Goal: Task Accomplishment & Management: Manage account settings

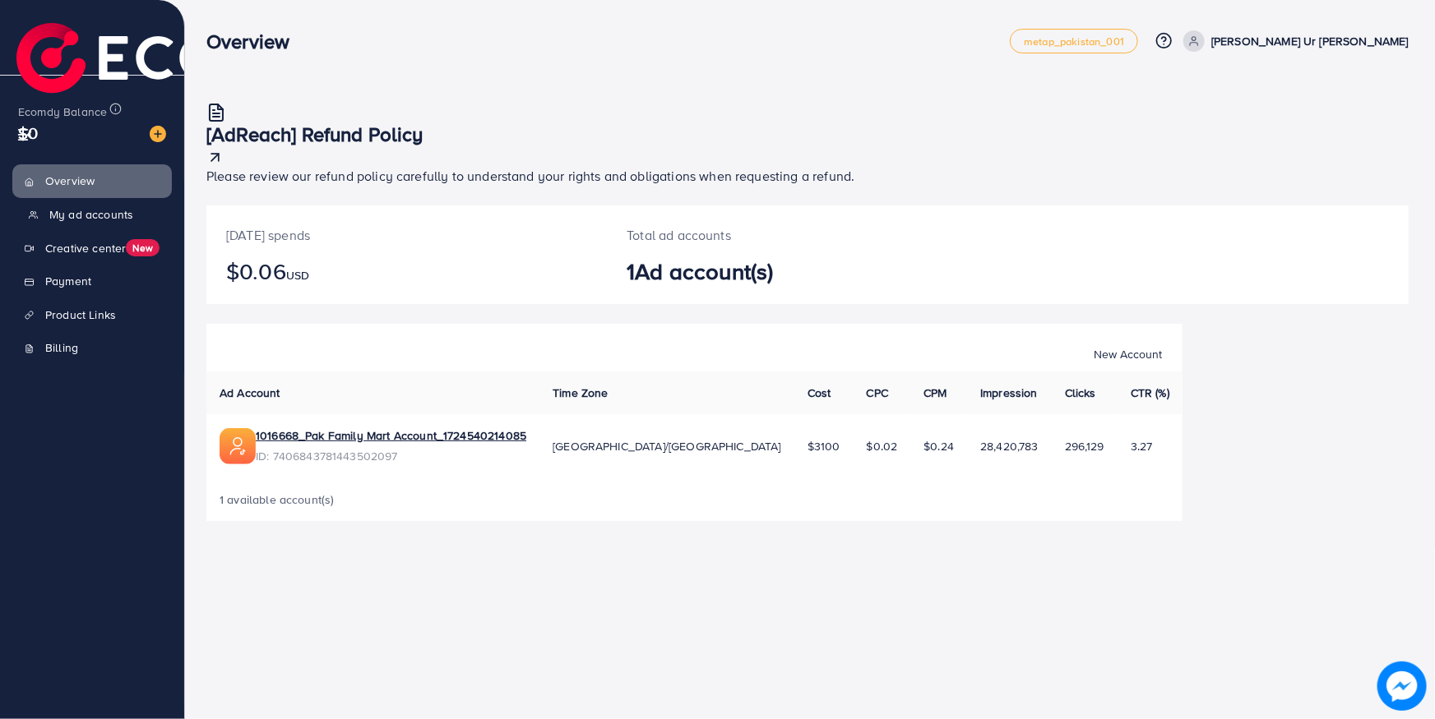
click at [90, 206] on span "My ad accounts" at bounding box center [91, 214] width 84 height 16
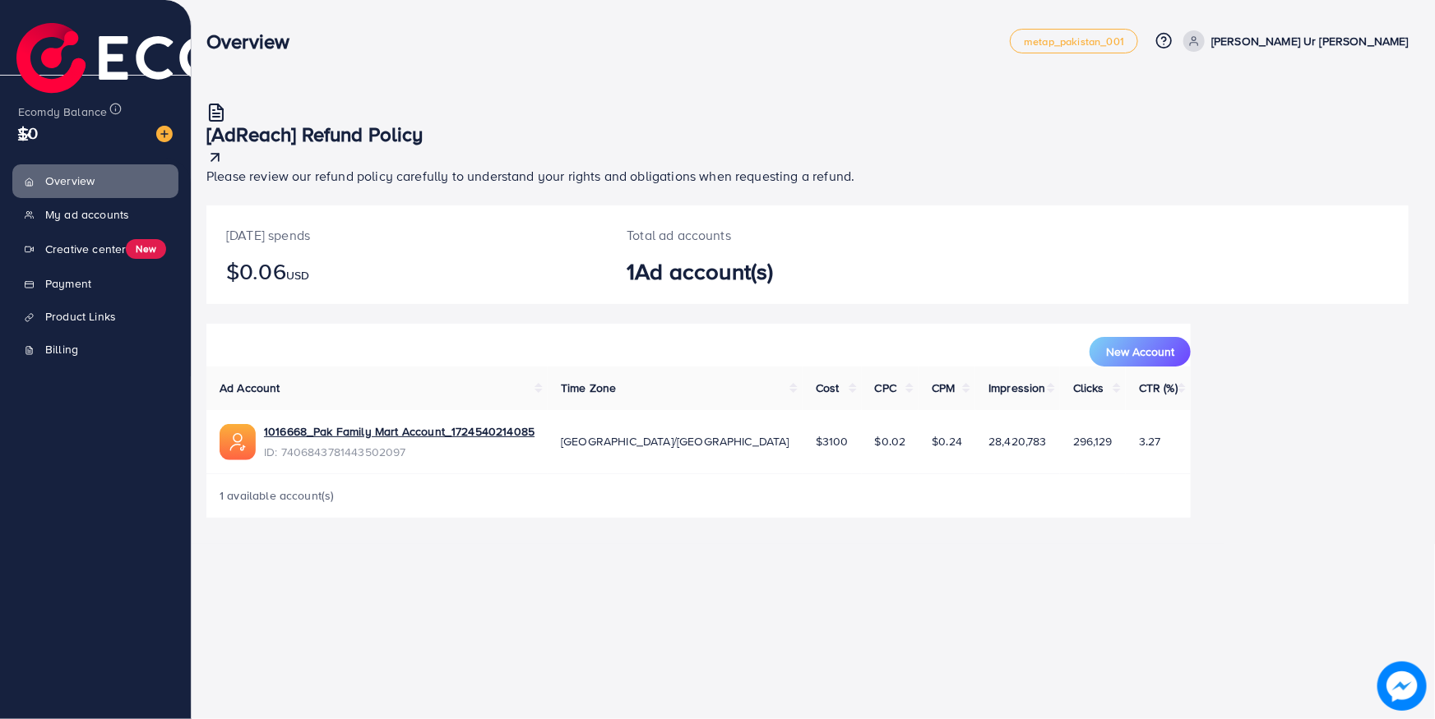
drag, startPoint x: 61, startPoint y: 19, endPoint x: 52, endPoint y: 27, distance: 12.2
click at [58, 22] on li at bounding box center [202, 55] width 373 height 101
click at [35, 42] on img at bounding box center [196, 64] width 360 height 83
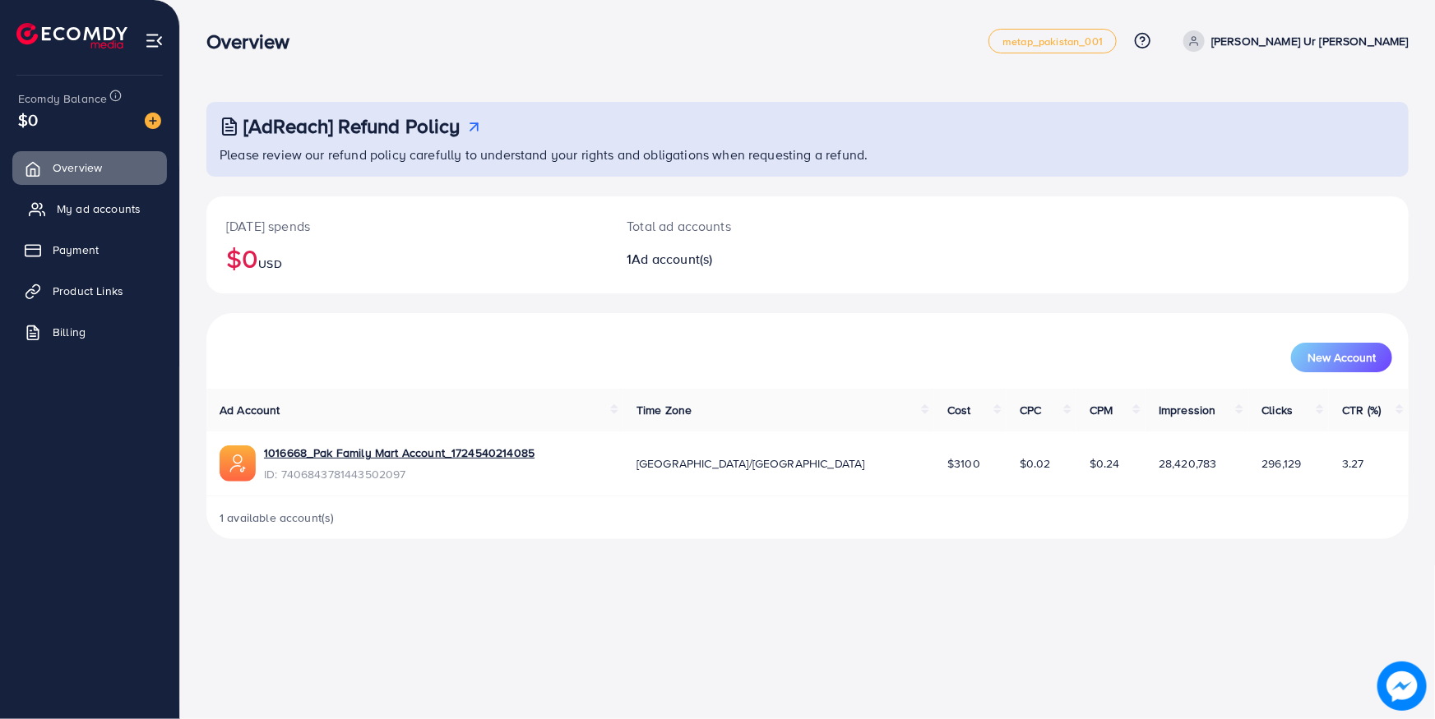
click at [109, 215] on span "My ad accounts" at bounding box center [99, 209] width 84 height 16
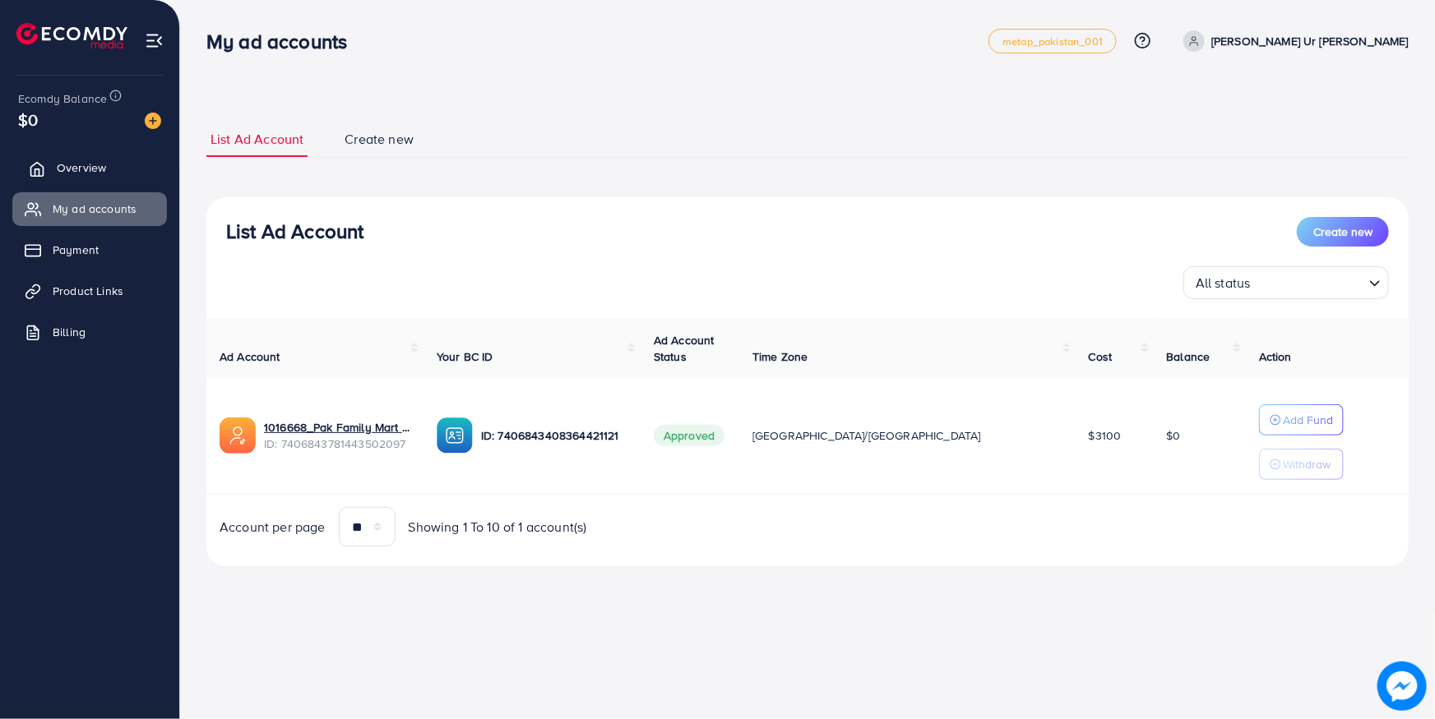
click at [77, 175] on span "Overview" at bounding box center [81, 167] width 49 height 16
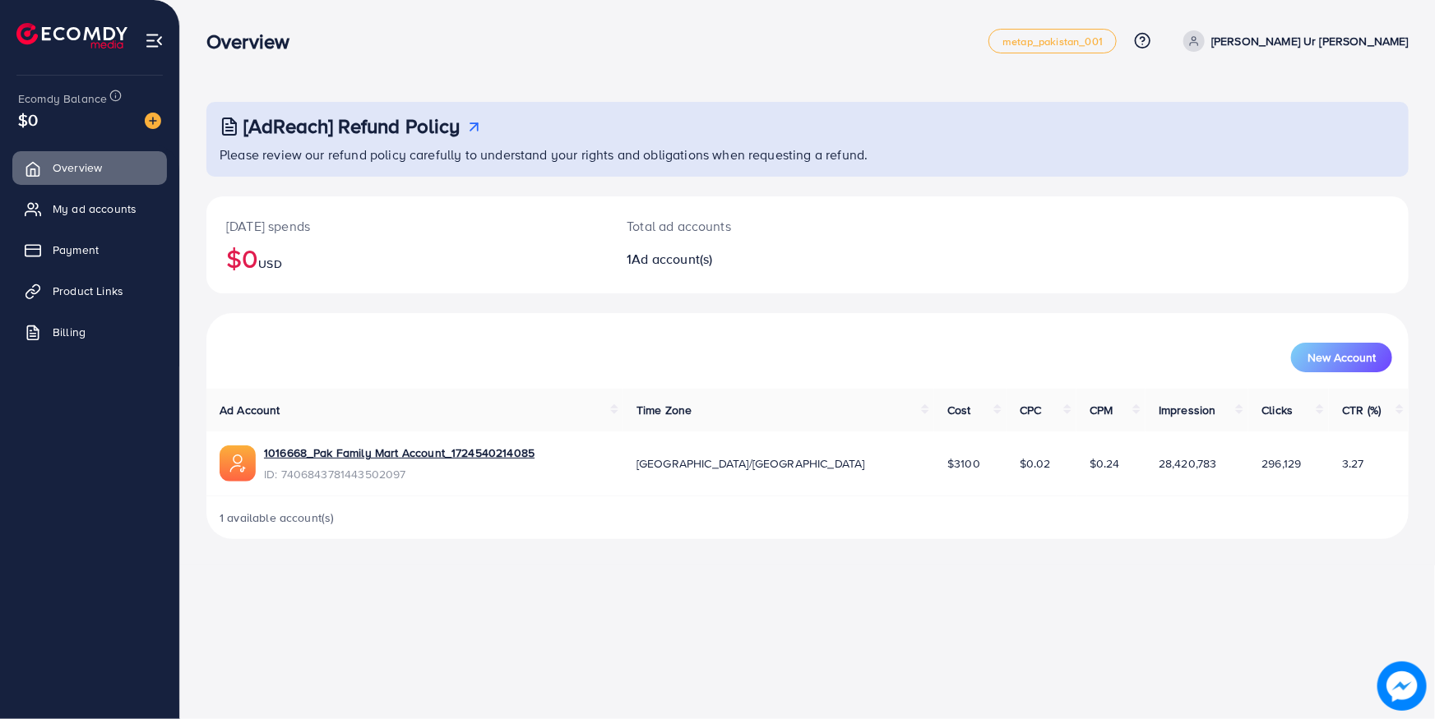
click at [155, 36] on img at bounding box center [154, 40] width 19 height 19
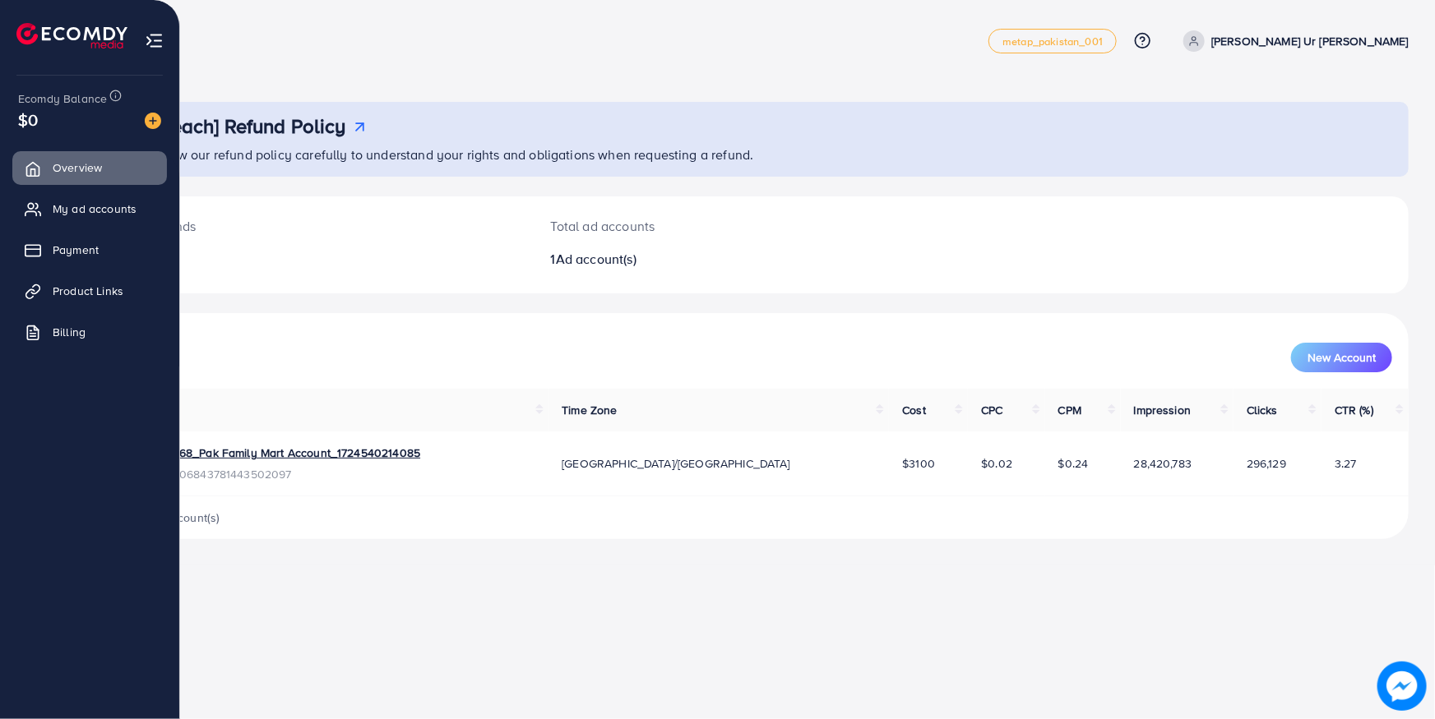
click at [36, 45] on img at bounding box center [71, 35] width 111 height 25
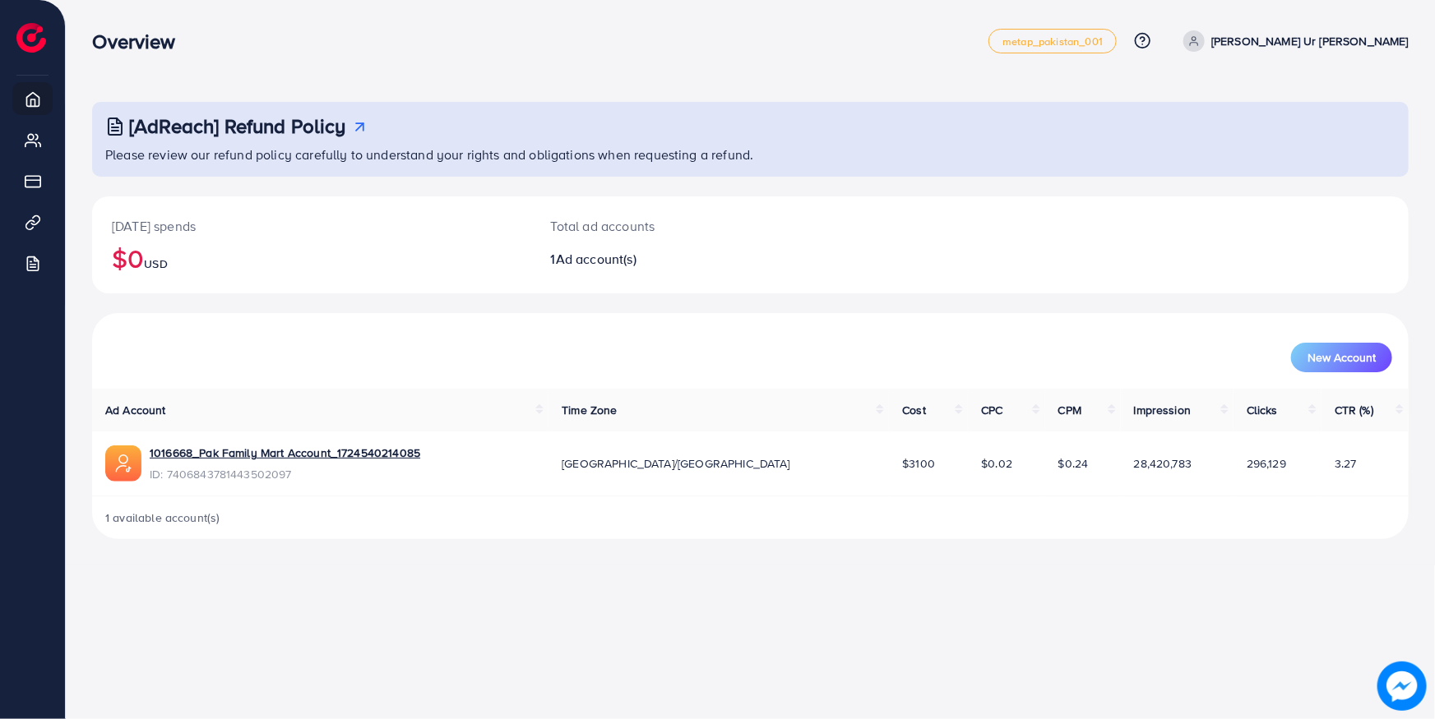
click at [1391, 43] on p "Ateeq Ur Rehman" at bounding box center [1309, 41] width 197 height 20
click at [1110, 31] on link "metap_pakistan_001" at bounding box center [1052, 41] width 128 height 25
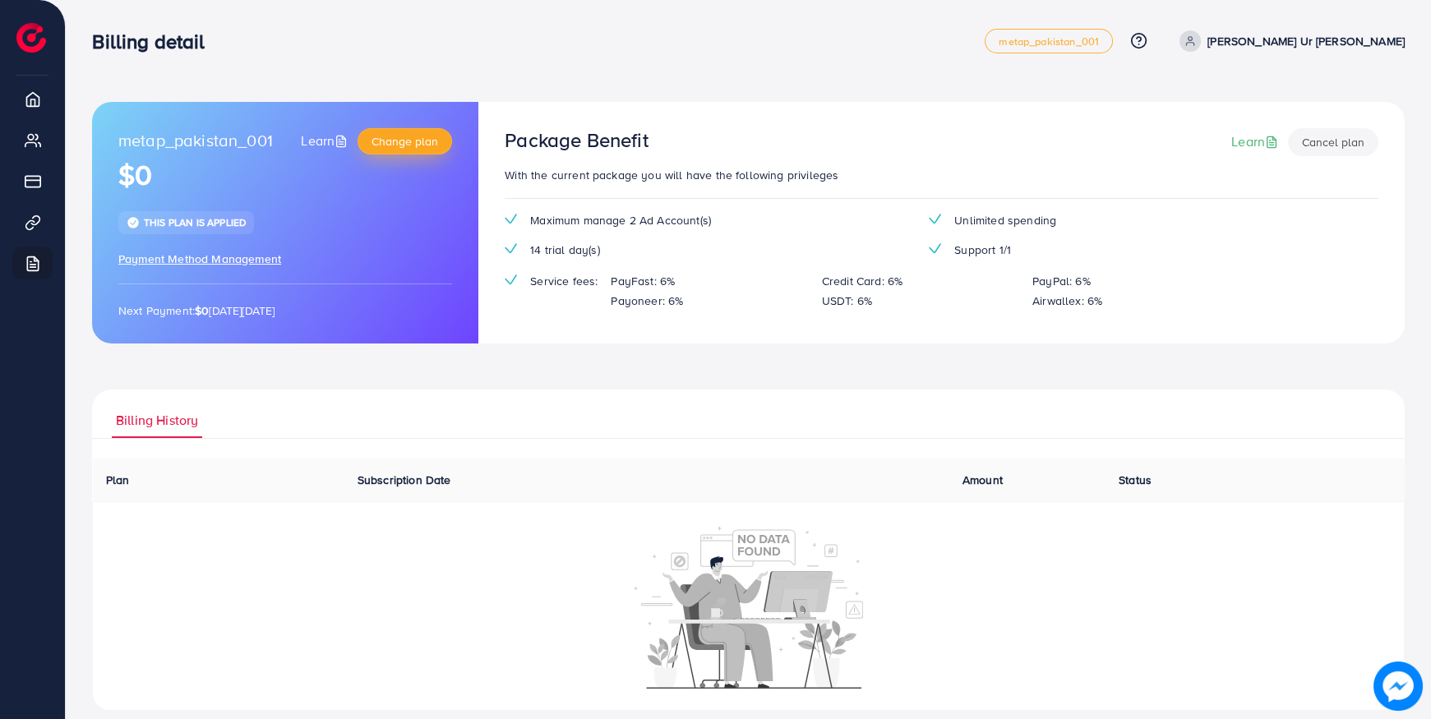
click at [407, 141] on span "Change plan" at bounding box center [405, 141] width 67 height 16
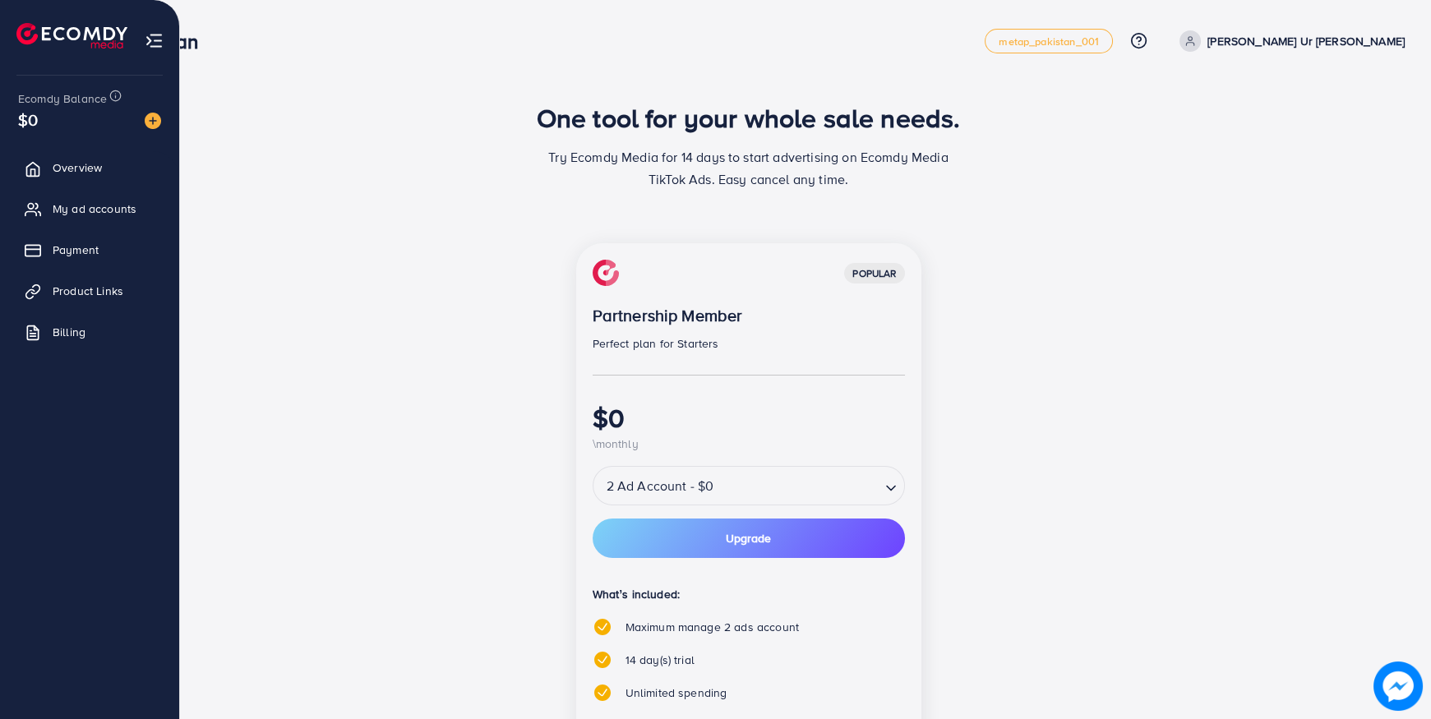
click at [53, 32] on img at bounding box center [71, 35] width 111 height 25
